Goal: Transaction & Acquisition: Download file/media

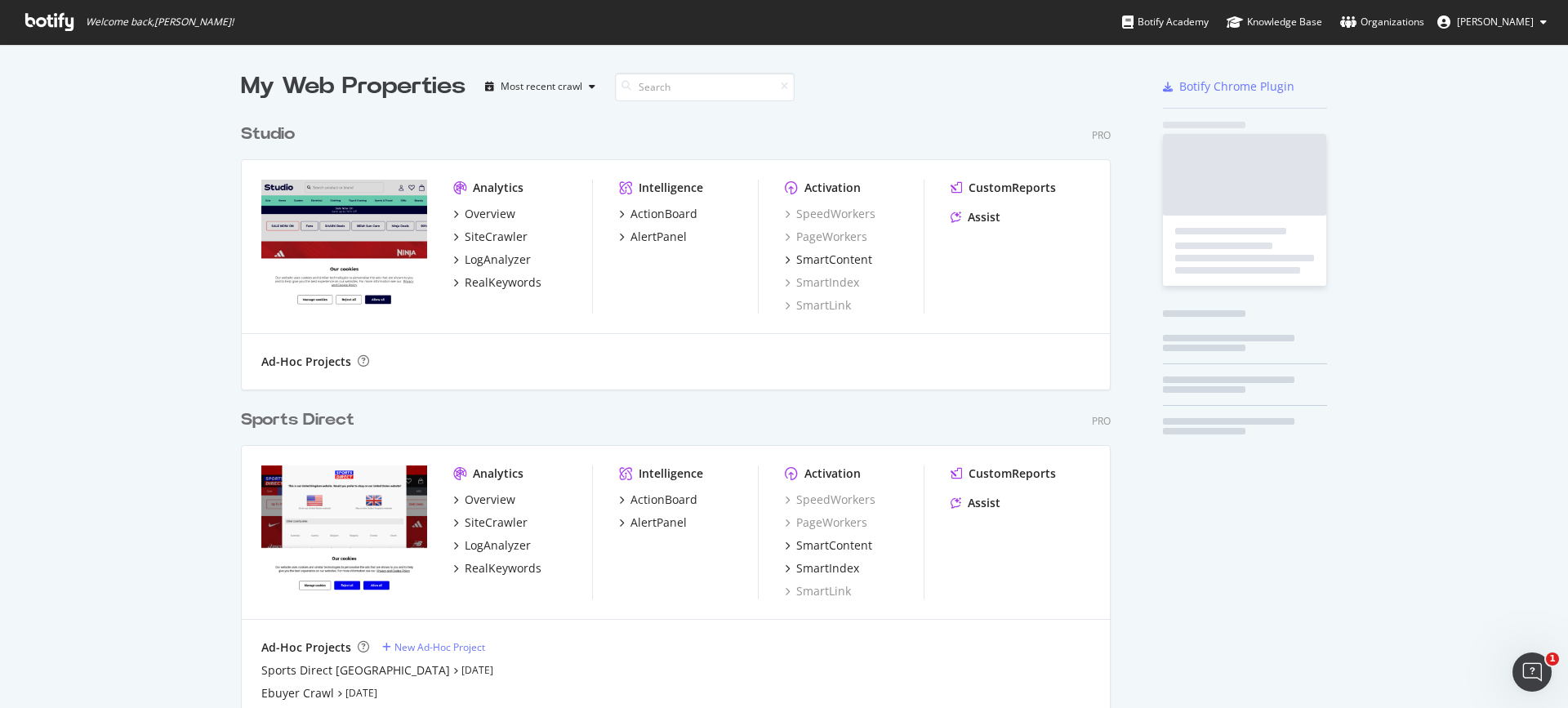
scroll to position [1012, 870]
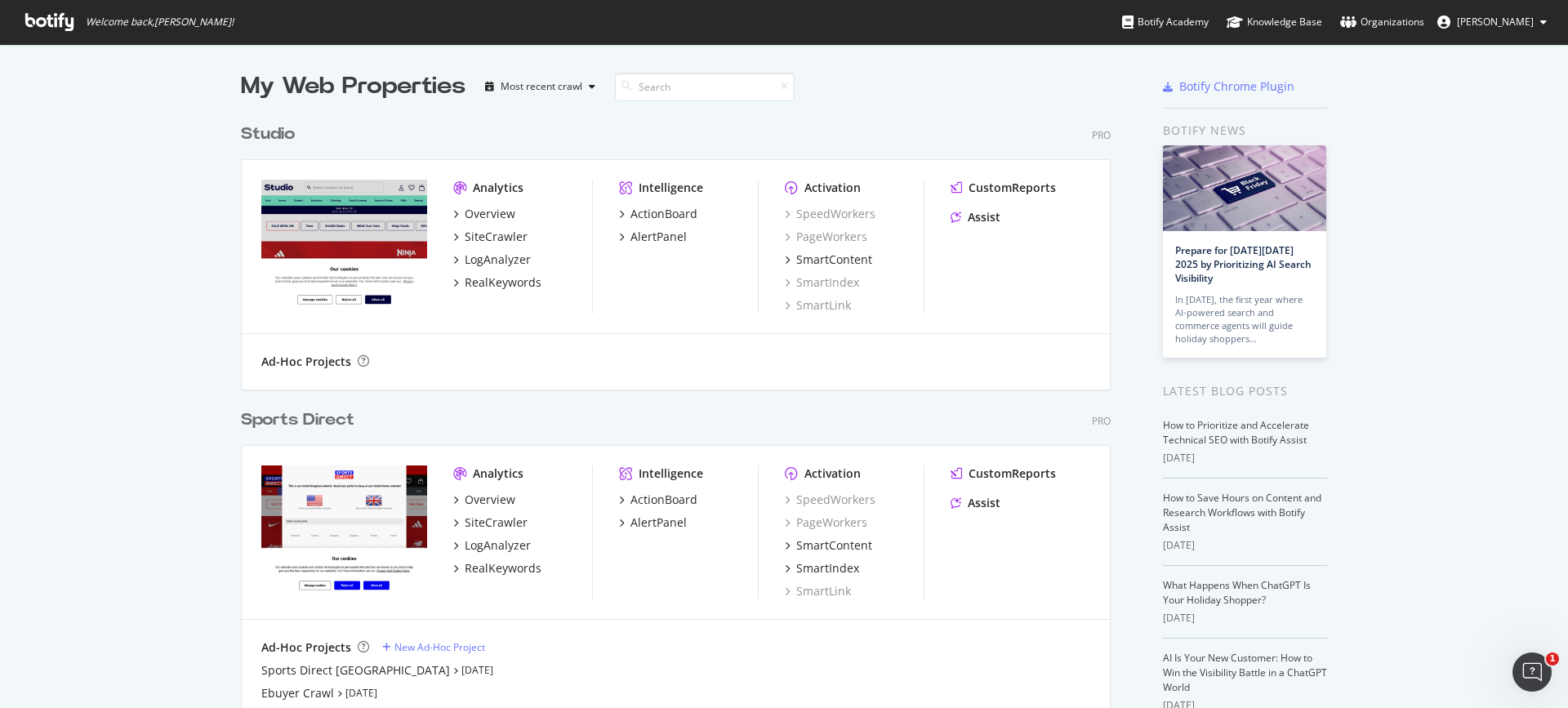
click at [283, 427] on div "Sports Direct" at bounding box center [297, 421] width 113 height 24
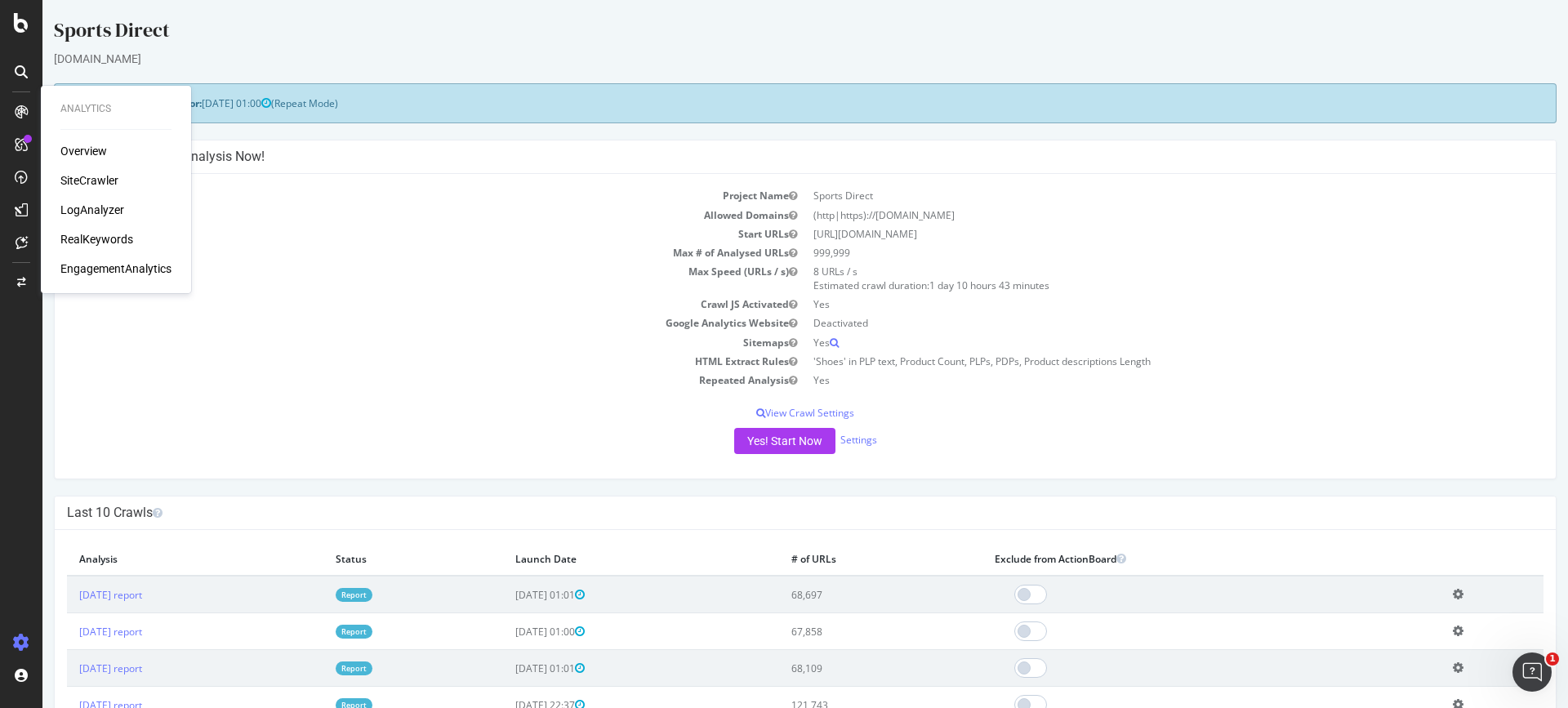
click at [27, 78] on div at bounding box center [21, 71] width 26 height 26
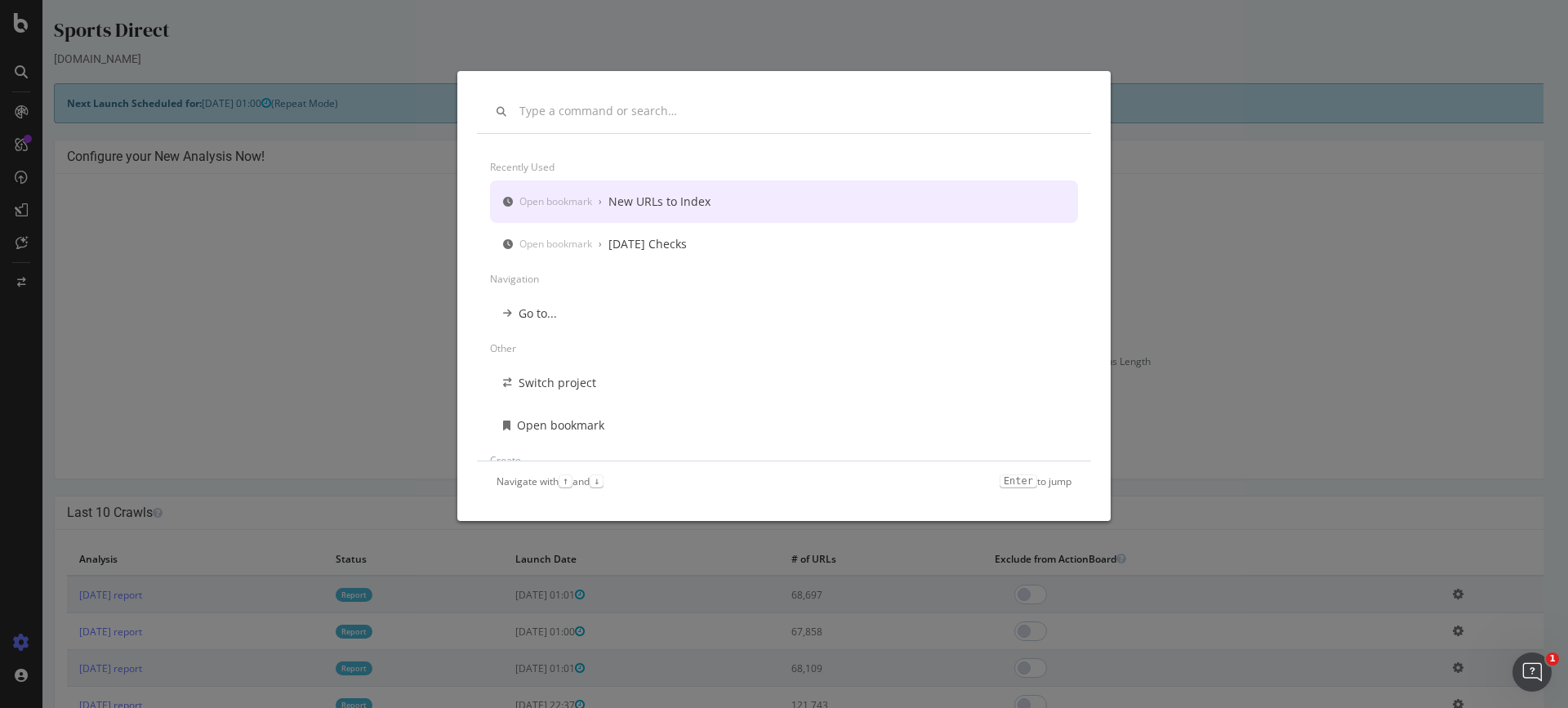
click at [671, 211] on div "Open bookmark › New URLs to Index" at bounding box center [784, 202] width 588 height 43
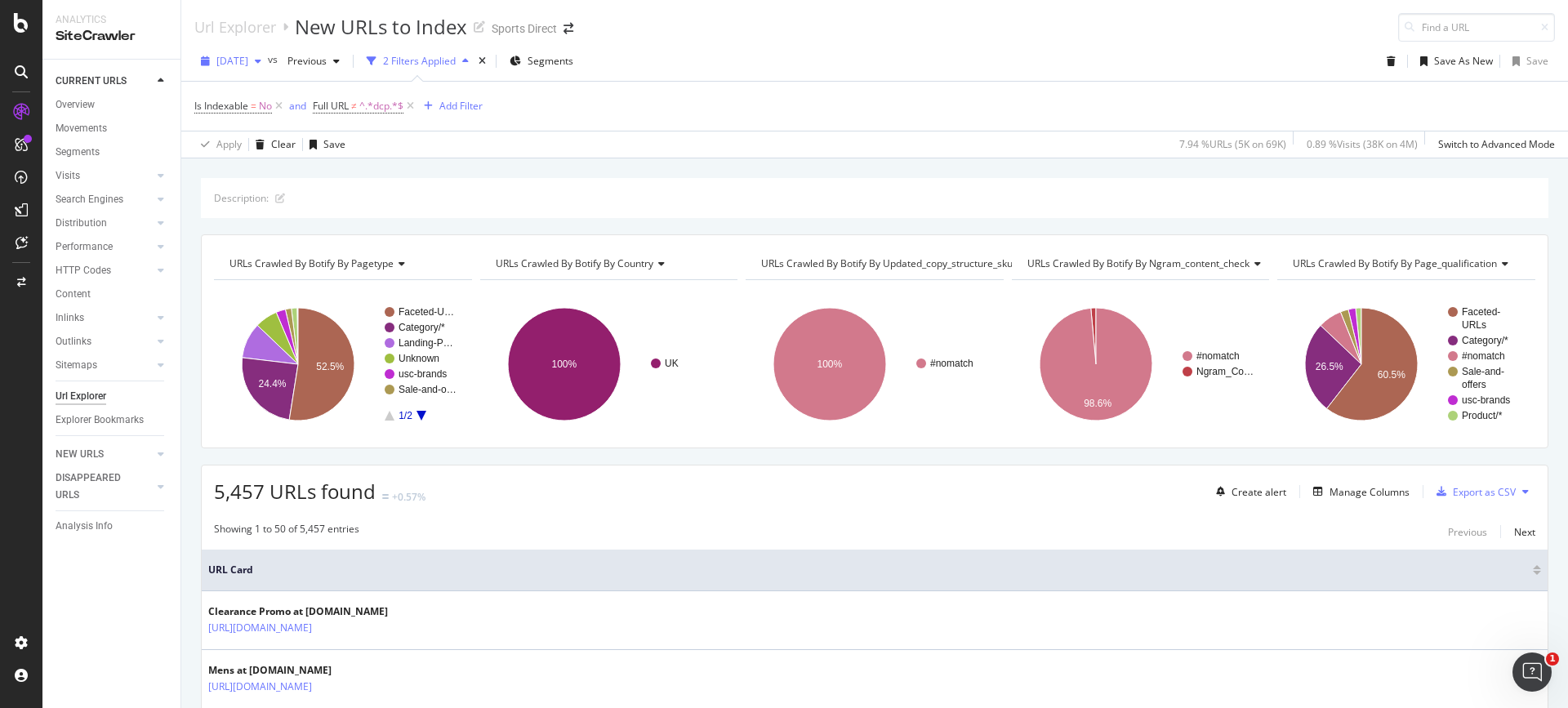
click at [268, 57] on div "button" at bounding box center [257, 61] width 19 height 10
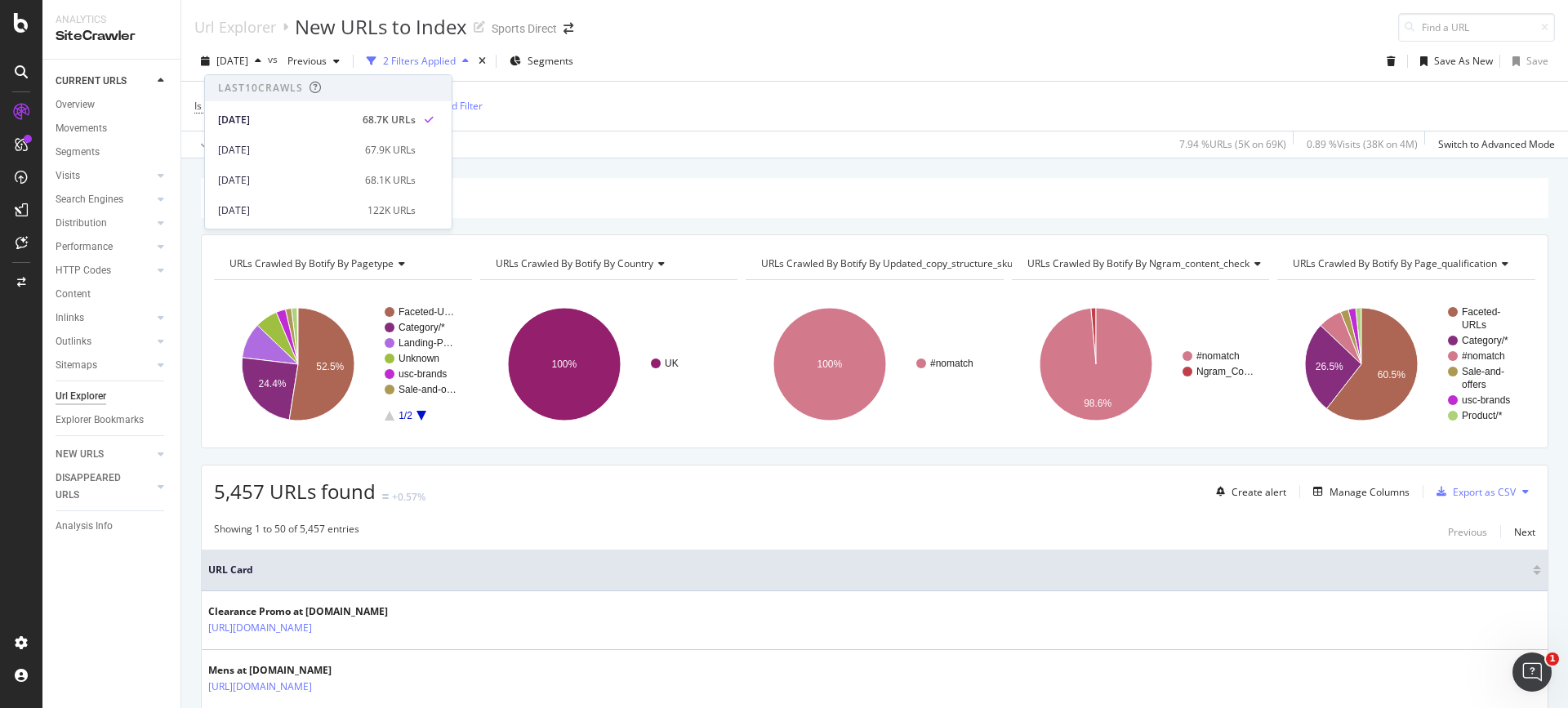
click at [763, 152] on div "Apply Clear Save 7.94 % URLs ( 5K on 69K ) 0.89 % Visits ( 38K on 4M ) Switch t…" at bounding box center [875, 144] width 1386 height 27
click at [1480, 488] on div "Export as CSV" at bounding box center [1484, 492] width 63 height 14
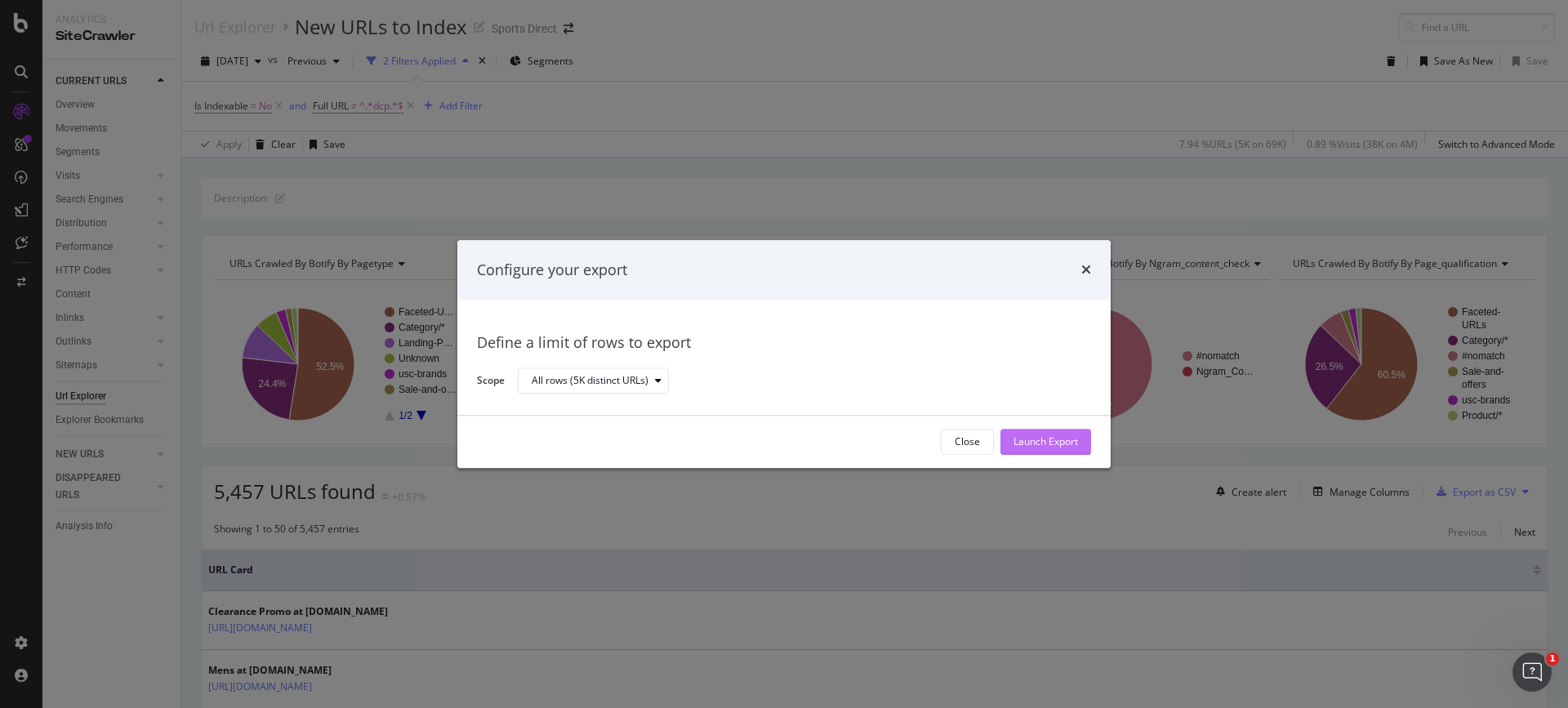
click at [1062, 435] on div "Launch Export" at bounding box center [1045, 442] width 65 height 14
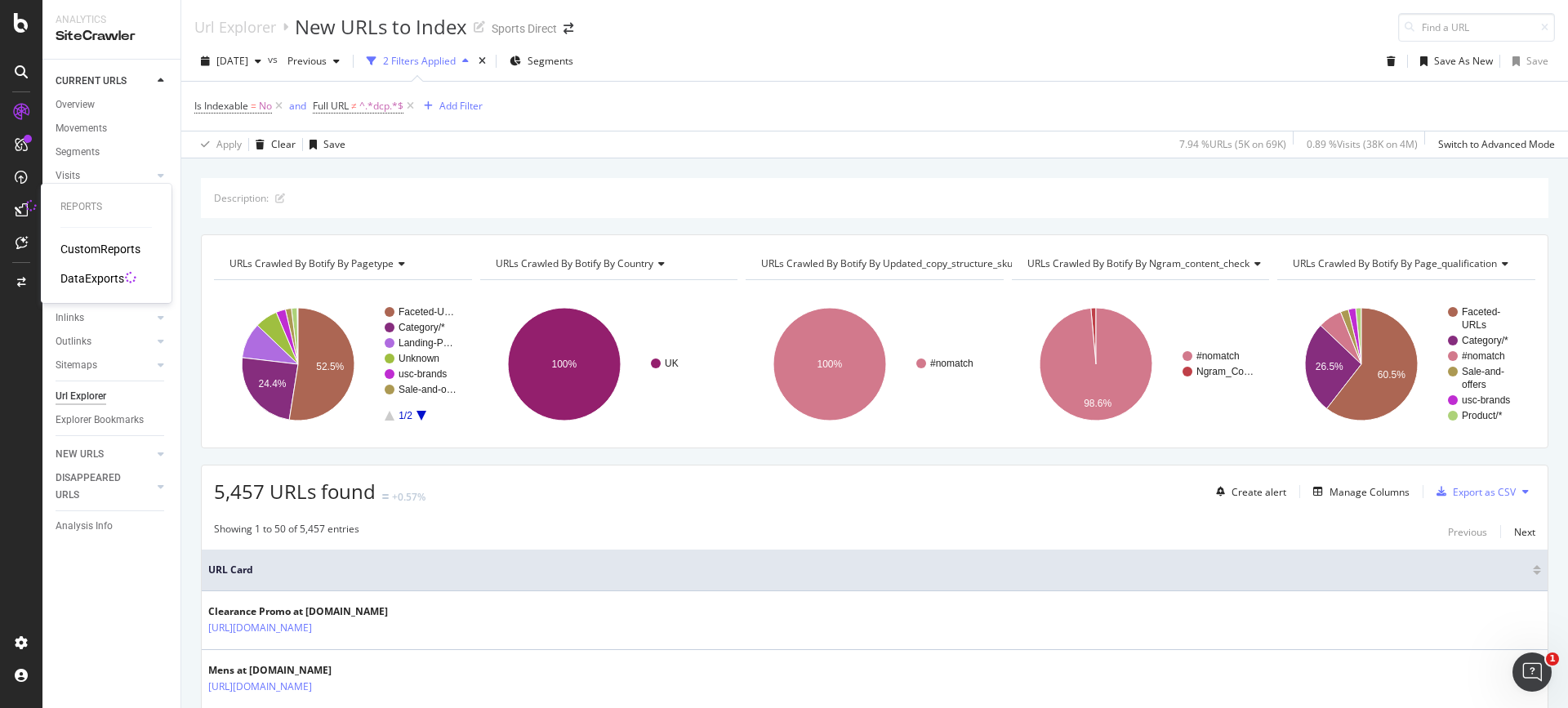
click at [76, 276] on div "DataExports" at bounding box center [92, 278] width 64 height 16
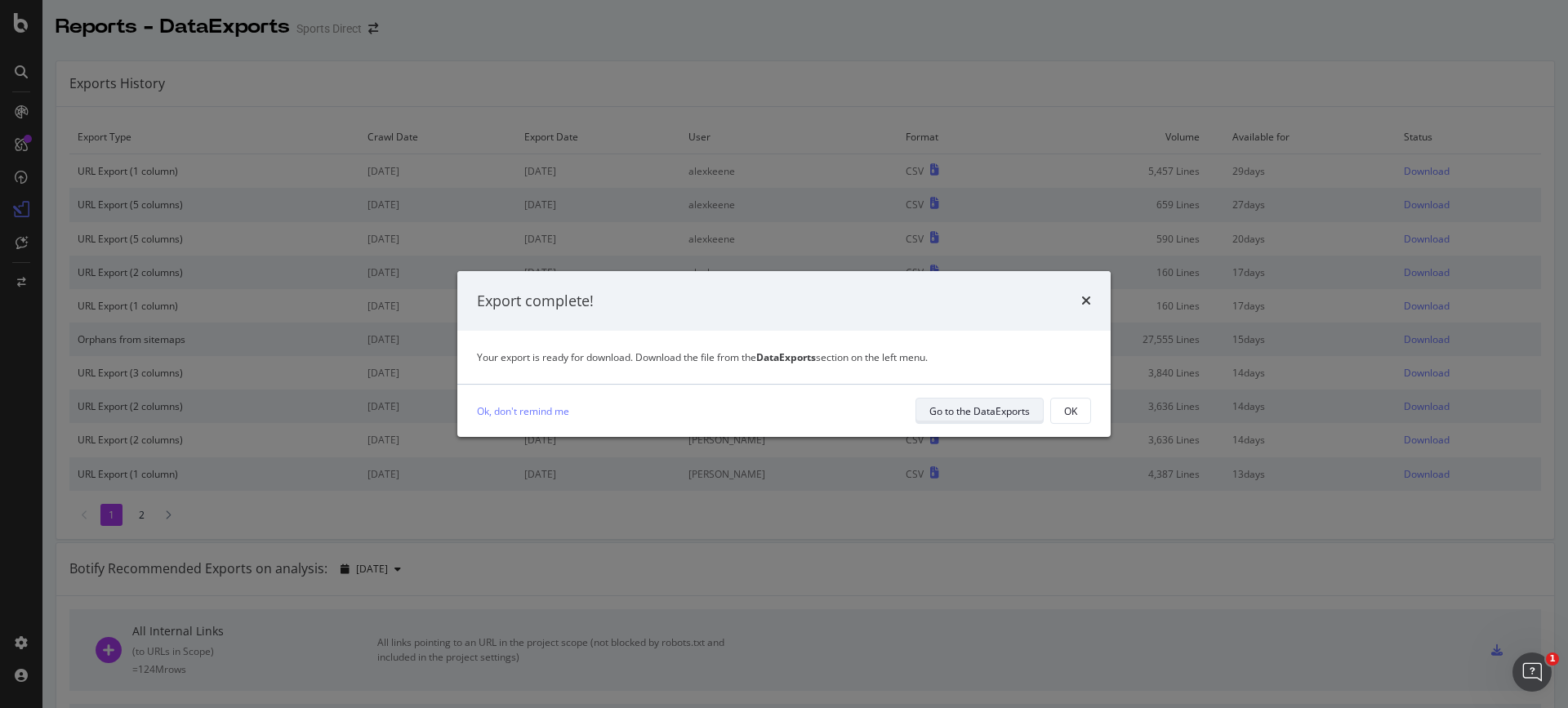
click at [1008, 413] on div "Go to the DataExports" at bounding box center [980, 411] width 100 height 14
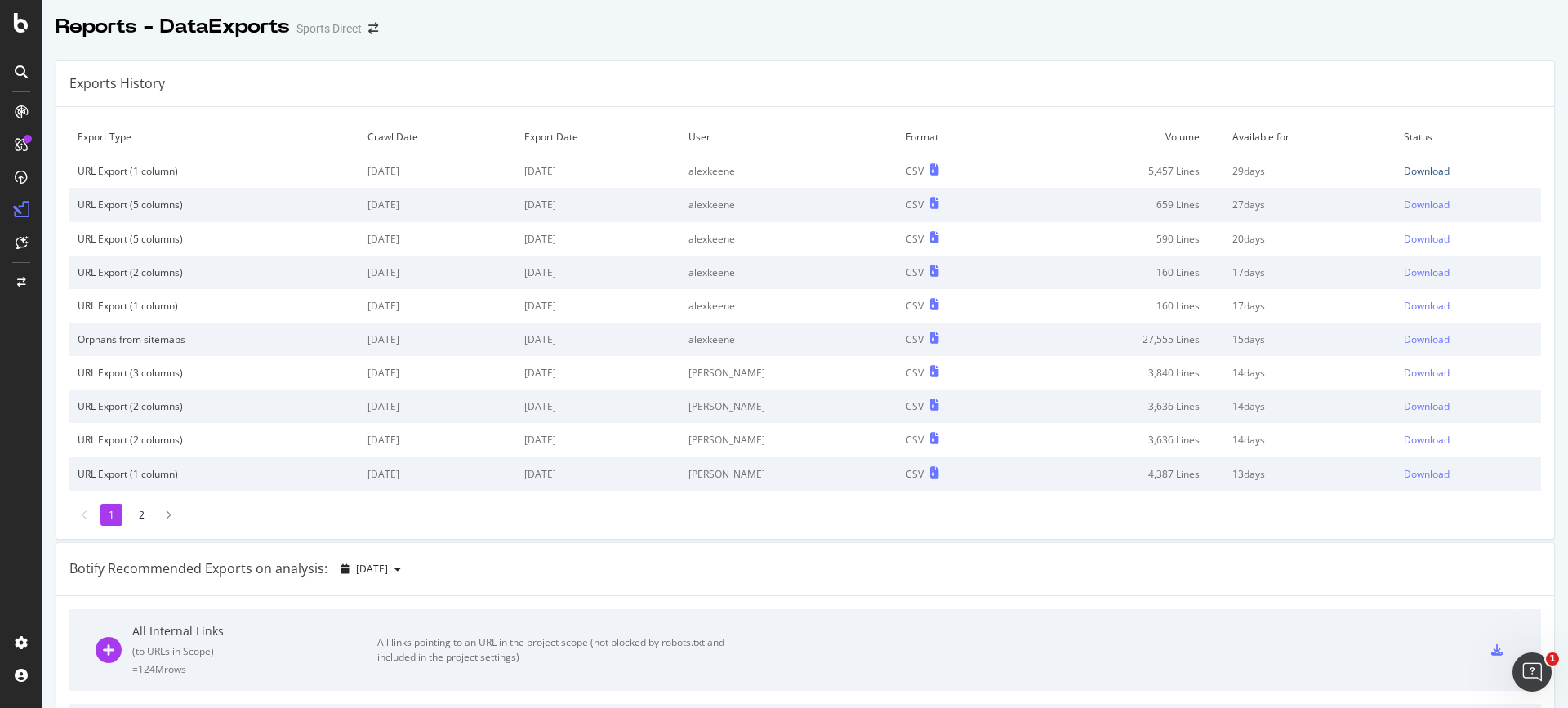
click at [1404, 169] on div "Download" at bounding box center [1427, 171] width 46 height 14
